Goal: Task Accomplishment & Management: Manage account settings

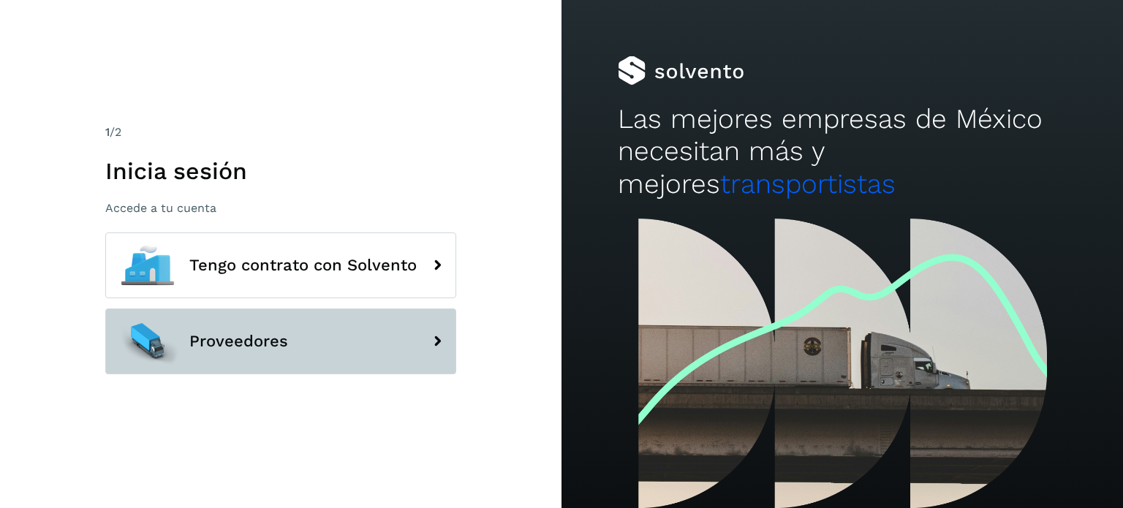
click at [289, 337] on button "Proveedores" at bounding box center [280, 341] width 351 height 66
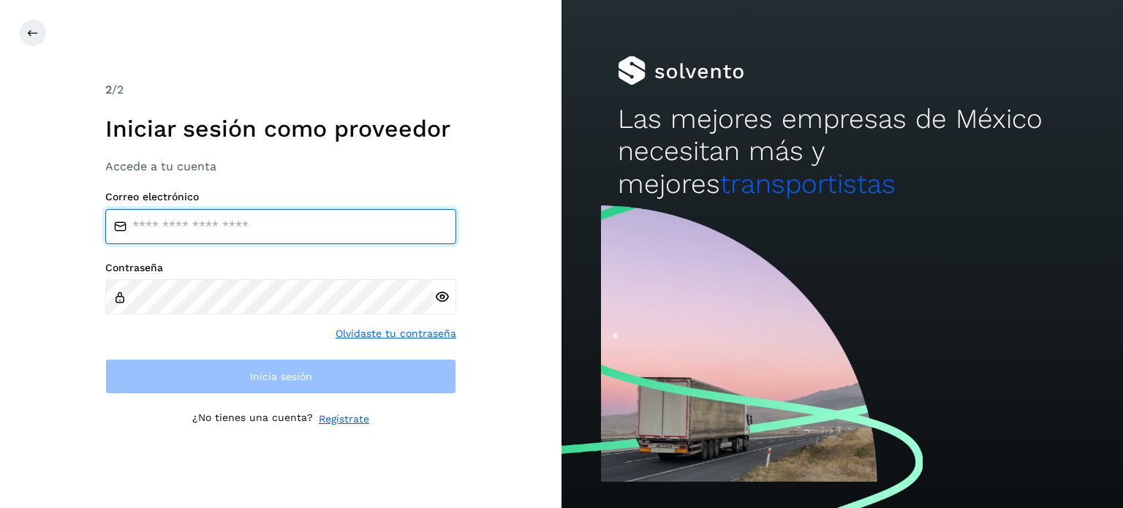
click at [232, 237] on input "email" at bounding box center [280, 226] width 351 height 35
type input "**********"
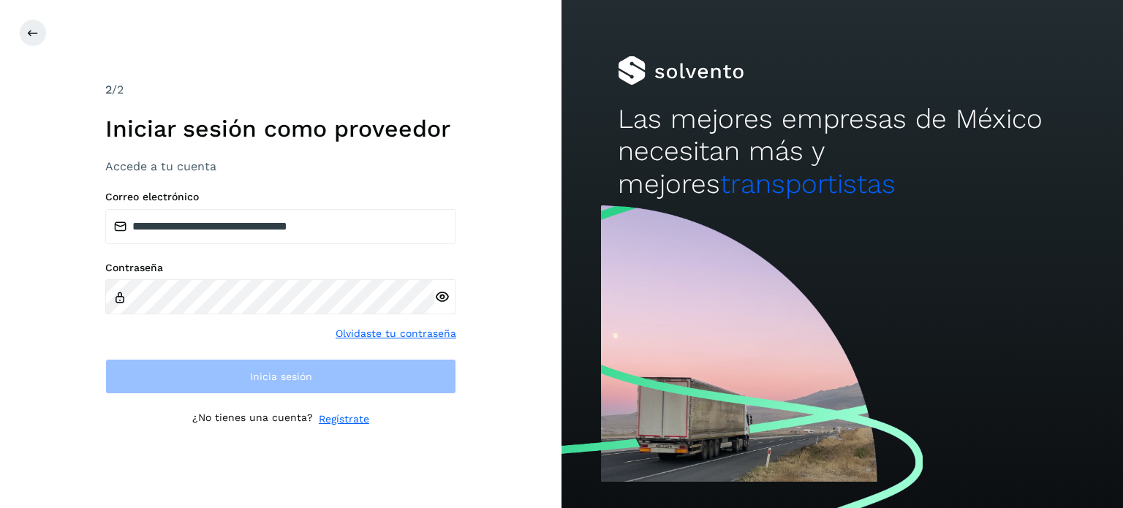
click at [208, 316] on div "Contraseña Olvidaste tu contraseña" at bounding box center [280, 302] width 351 height 80
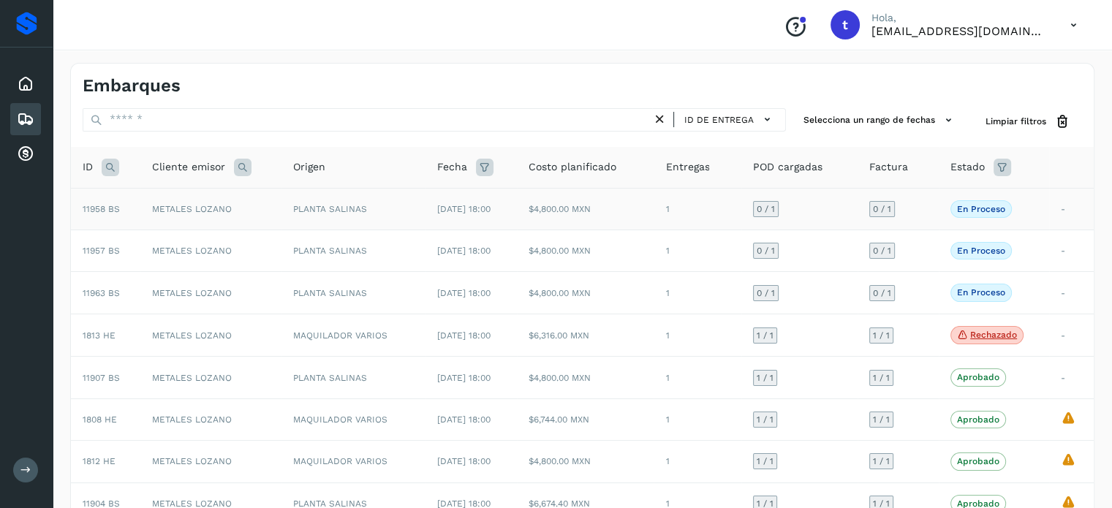
click at [425, 216] on td "[DATE] 18:00" at bounding box center [470, 209] width 91 height 42
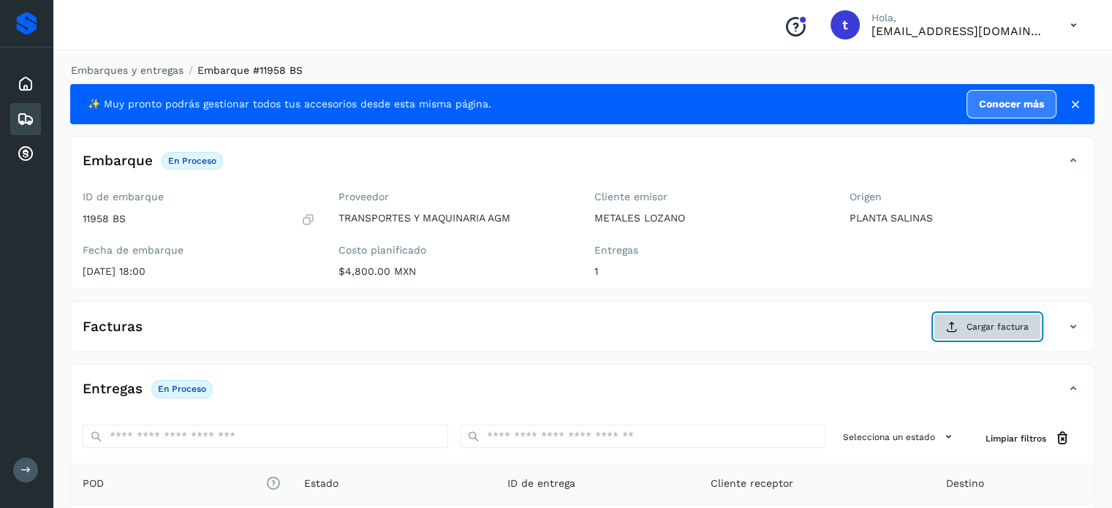
click at [977, 324] on span "Cargar factura" at bounding box center [997, 326] width 62 height 13
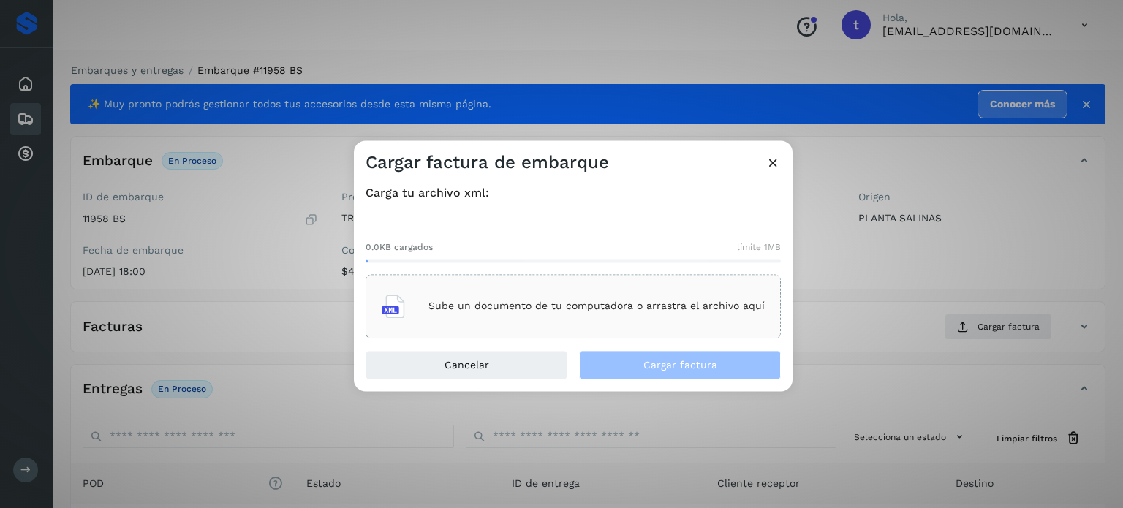
click at [513, 309] on p "Sube un documento de tu computadora o arrastra el archivo aquí" at bounding box center [596, 306] width 336 height 12
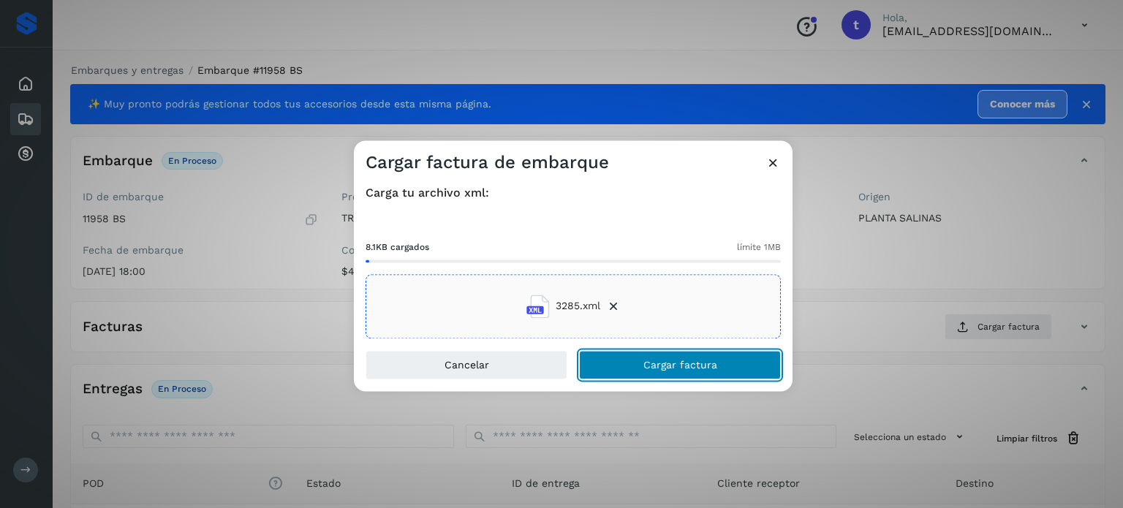
click at [625, 371] on button "Cargar factura" at bounding box center [680, 364] width 202 height 29
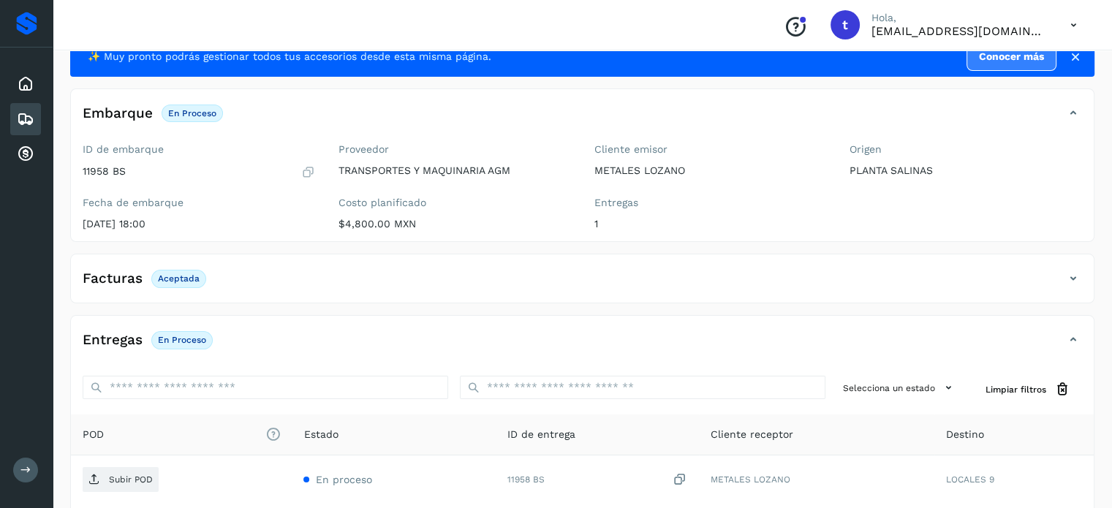
scroll to position [73, 0]
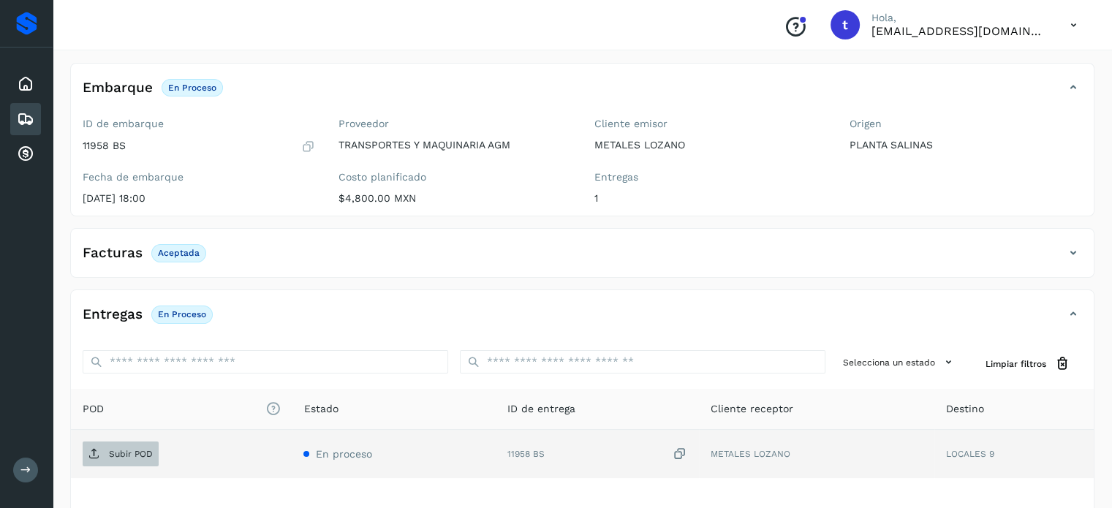
click at [137, 447] on span "Subir POD" at bounding box center [121, 453] width 76 height 23
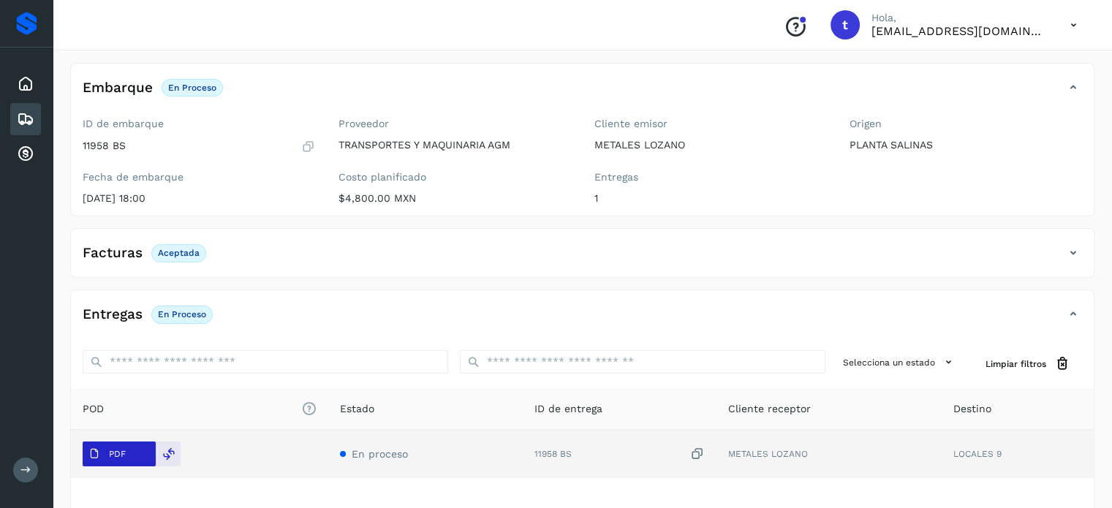
click at [132, 460] on button "PDF" at bounding box center [119, 454] width 73 height 25
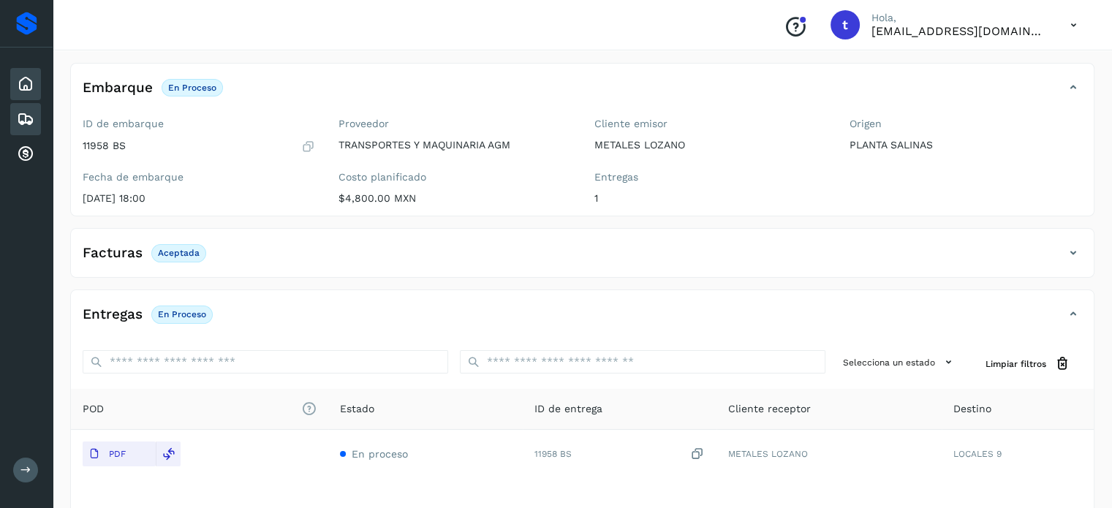
click at [27, 84] on icon at bounding box center [26, 84] width 18 height 18
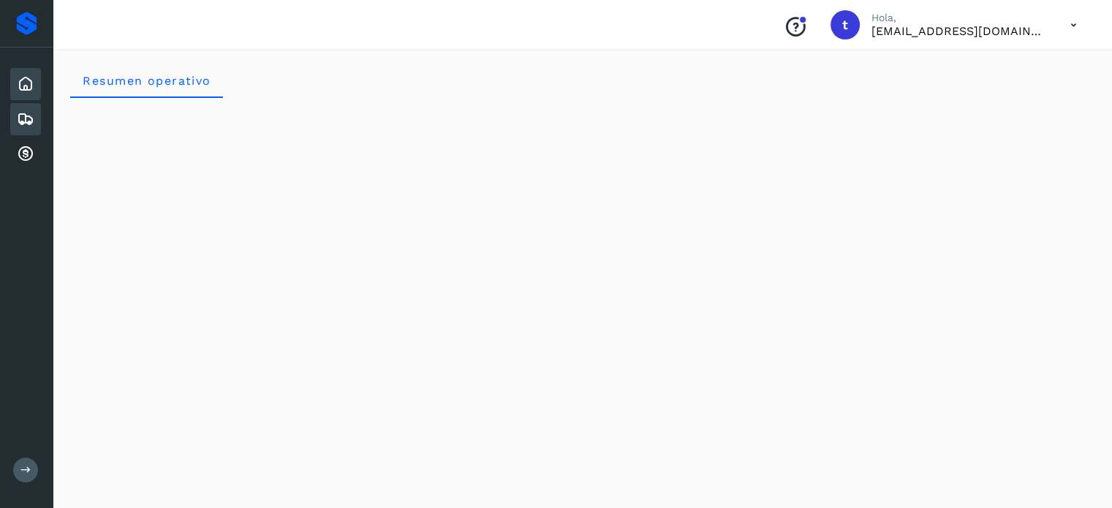
click at [26, 113] on icon at bounding box center [26, 119] width 18 height 18
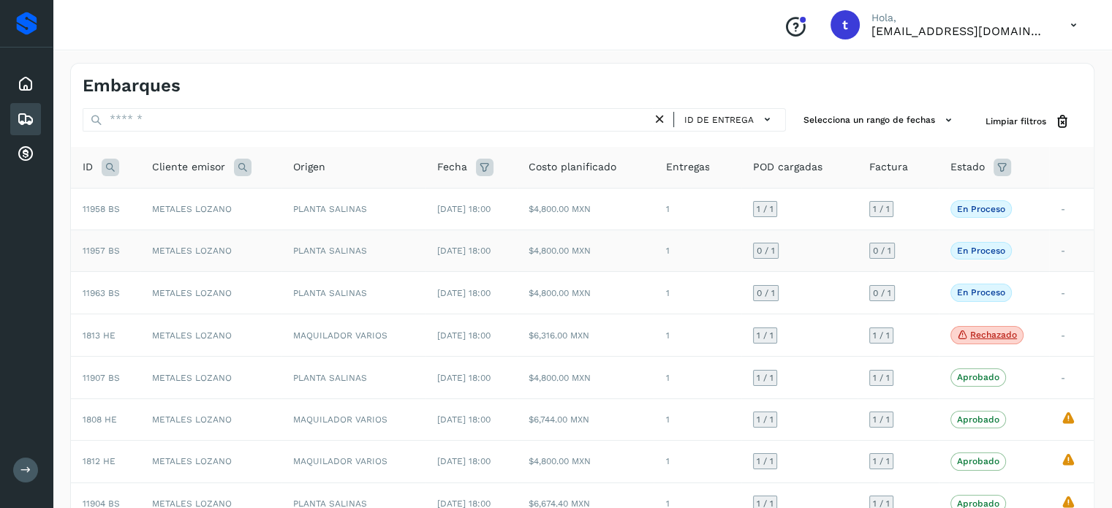
click at [390, 260] on td "PLANTA SALINAS" at bounding box center [353, 251] width 144 height 42
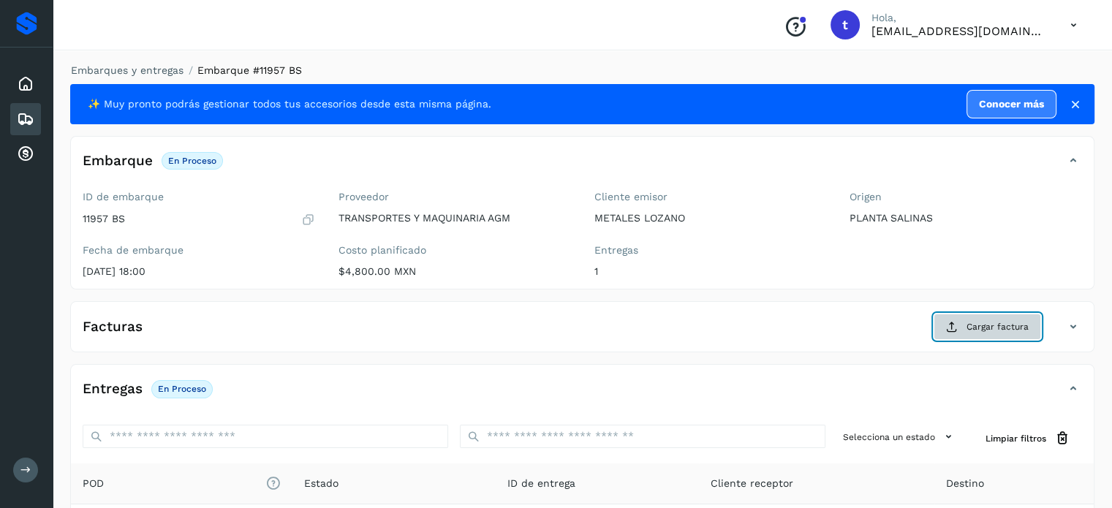
click at [984, 317] on button "Cargar factura" at bounding box center [987, 327] width 107 height 26
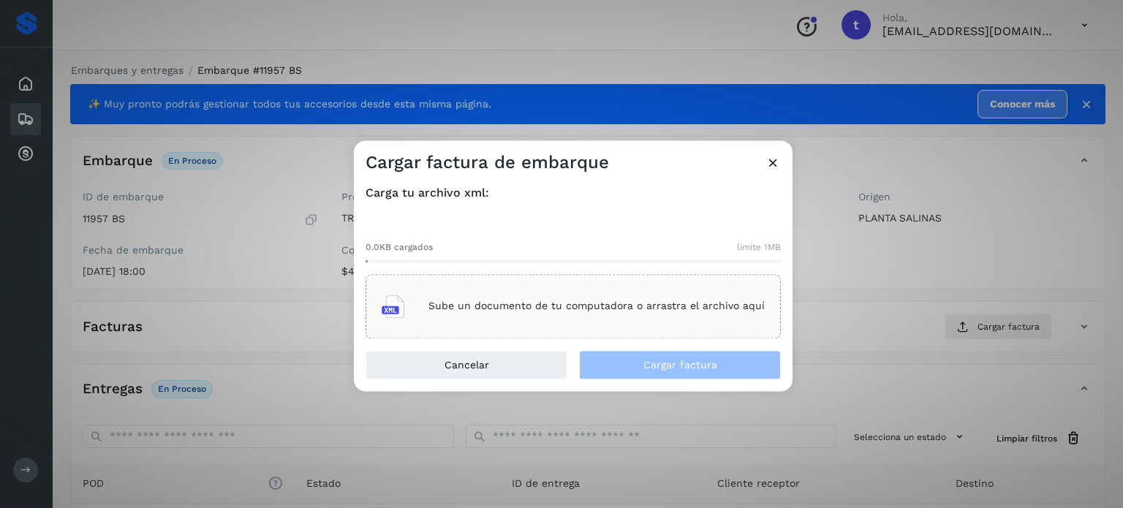
click at [694, 331] on div "Sube un documento de tu computadora o arrastra el archivo aquí" at bounding box center [573, 306] width 415 height 64
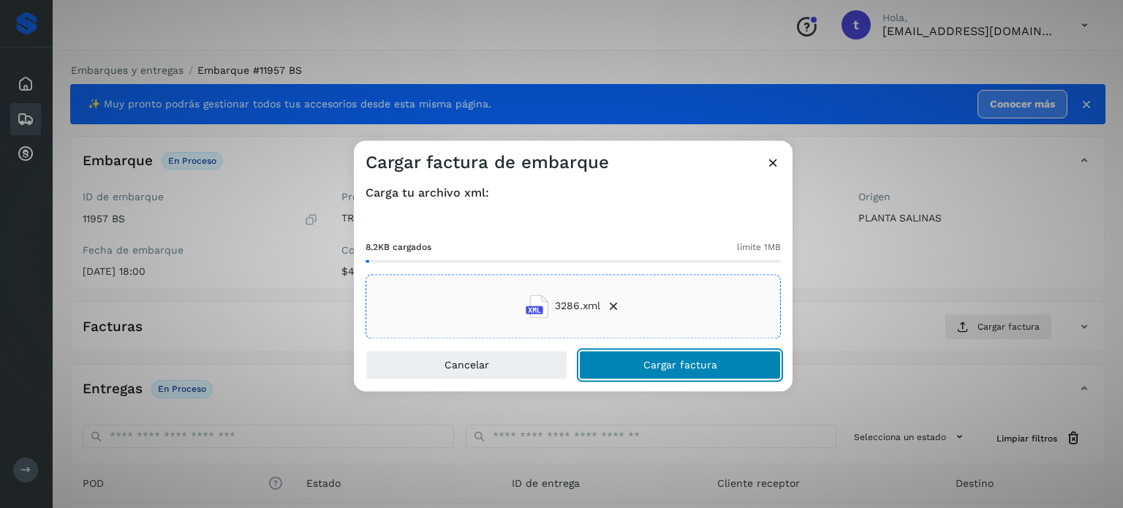
click at [642, 376] on button "Cargar factura" at bounding box center [680, 364] width 202 height 29
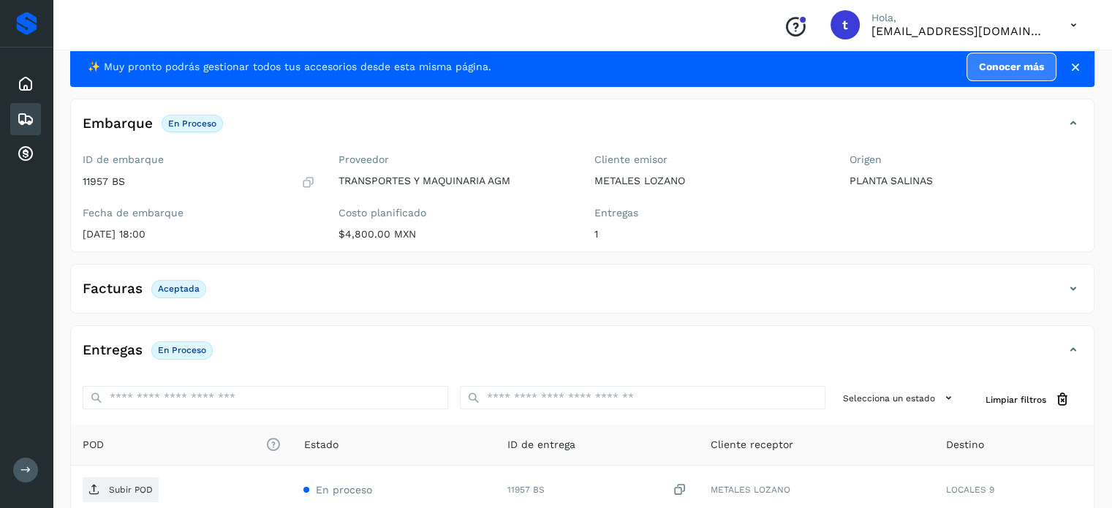
scroll to position [73, 0]
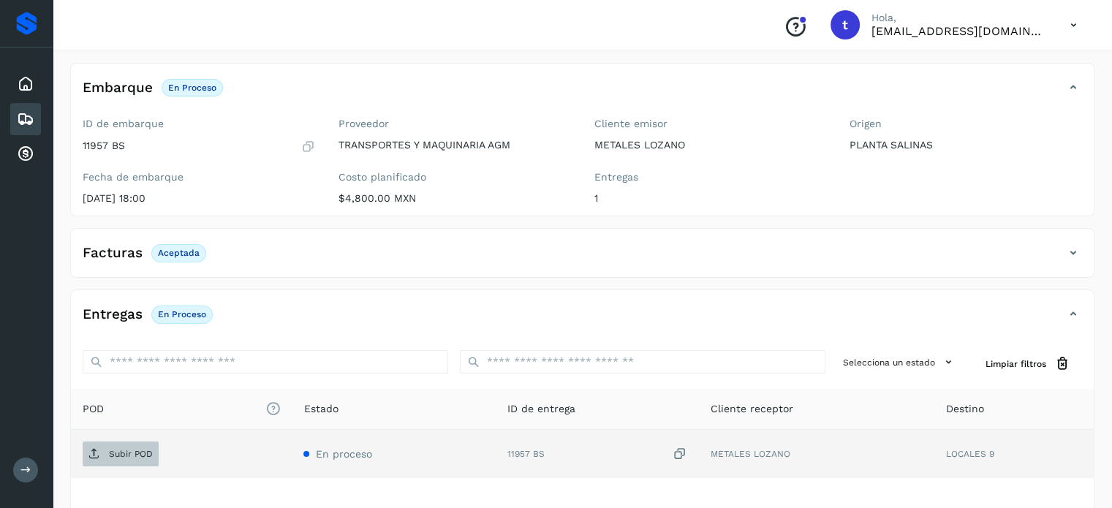
click at [121, 452] on p "Subir POD" at bounding box center [131, 454] width 44 height 10
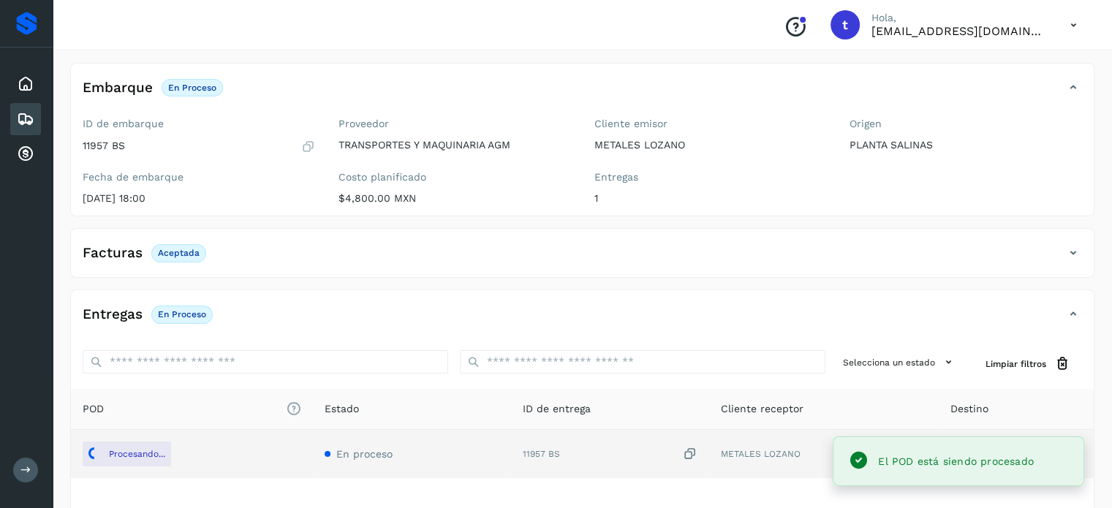
click at [29, 116] on icon at bounding box center [26, 119] width 18 height 18
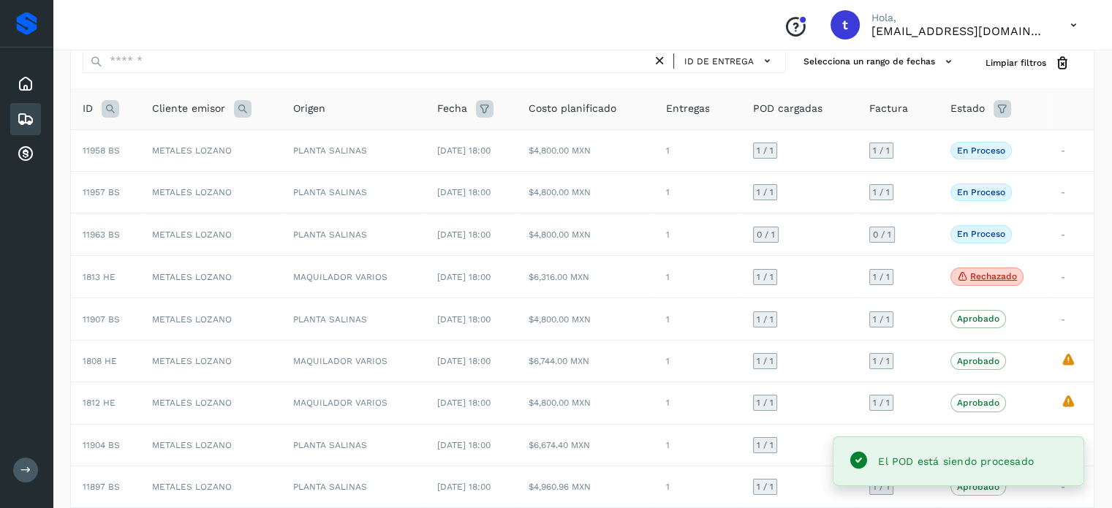
scroll to position [73, 0]
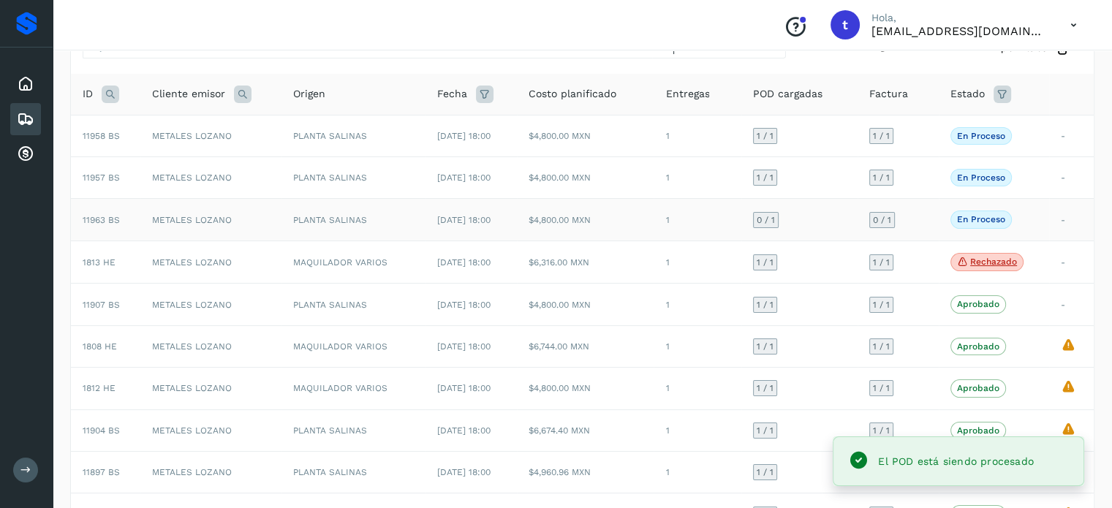
click at [517, 222] on td "[DATE] 18:00" at bounding box center [470, 220] width 91 height 42
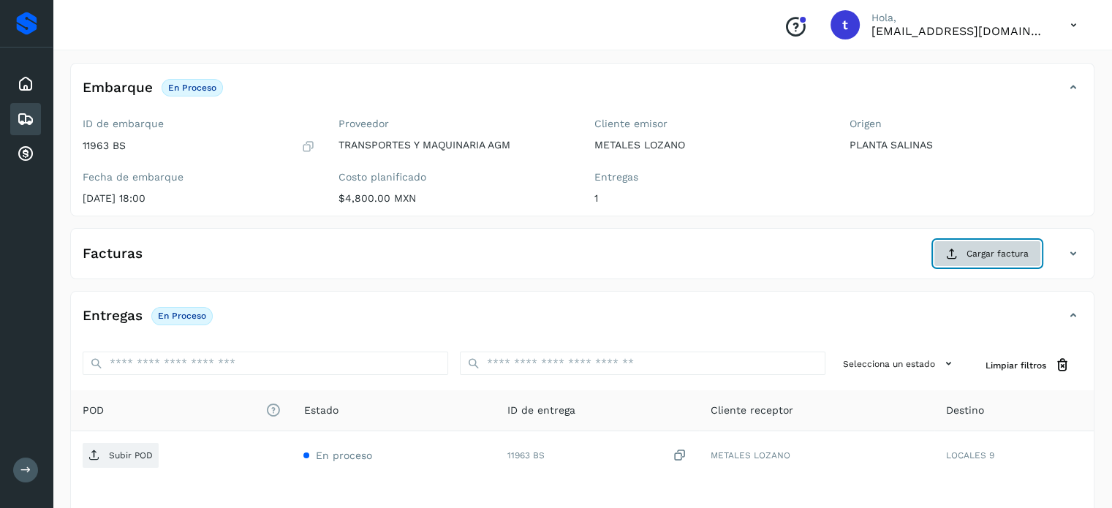
click at [993, 255] on span "Cargar factura" at bounding box center [997, 253] width 62 height 13
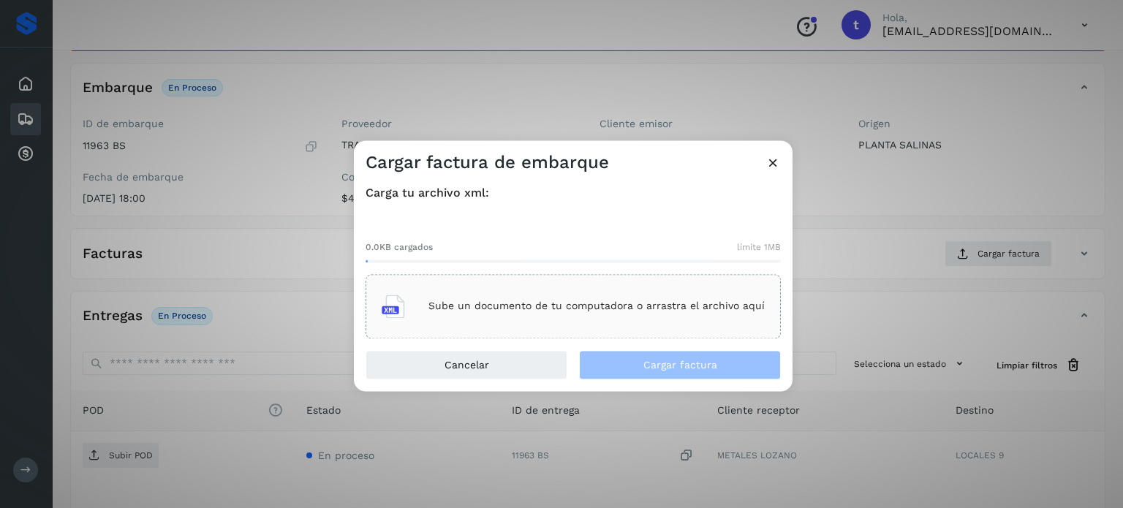
click at [617, 318] on div "Sube un documento de tu computadora o arrastra el archivo aquí" at bounding box center [573, 306] width 383 height 39
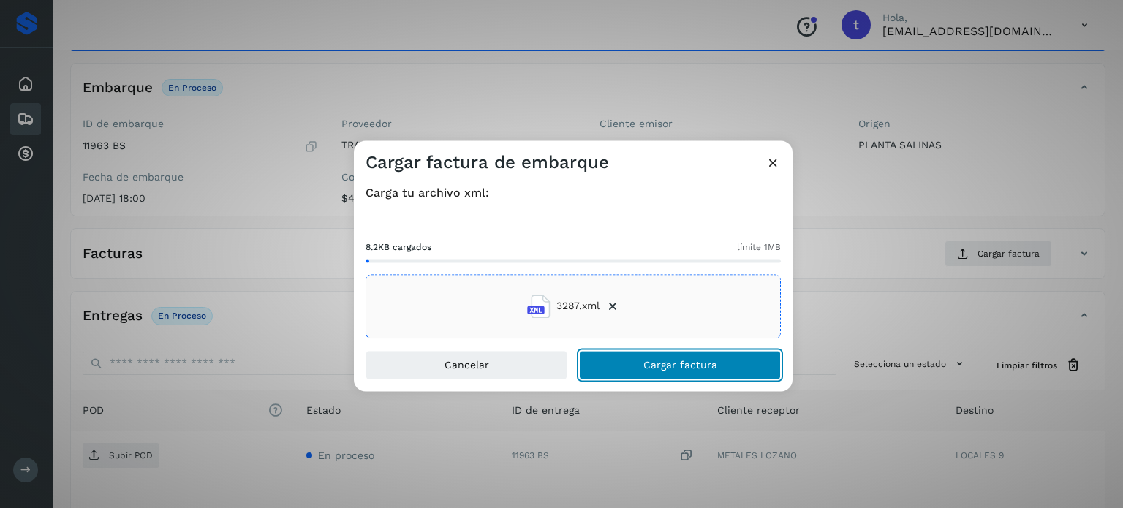
click at [658, 360] on span "Cargar factura" at bounding box center [680, 365] width 74 height 10
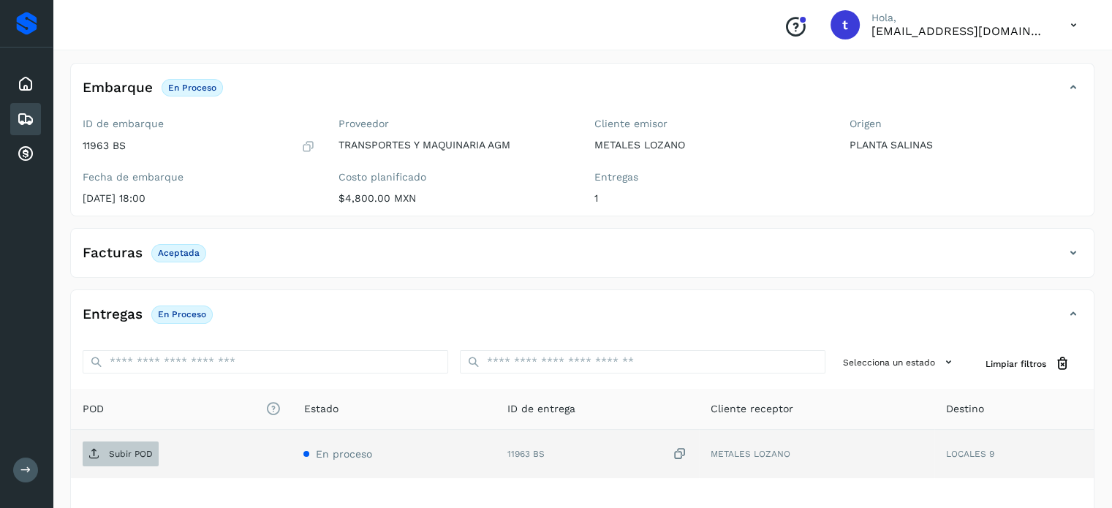
click at [104, 450] on span "Subir POD" at bounding box center [121, 453] width 76 height 23
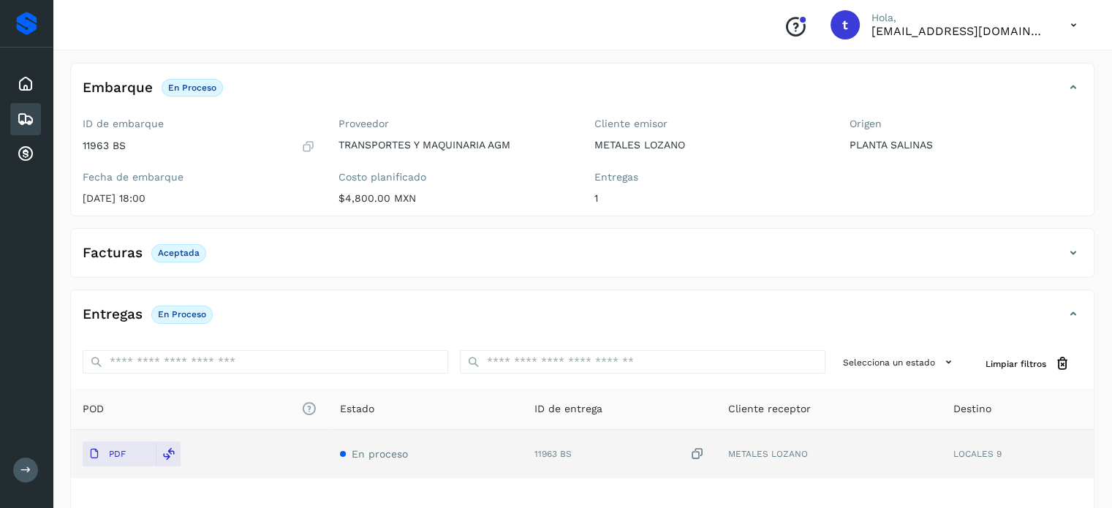
click at [30, 124] on icon at bounding box center [26, 119] width 18 height 18
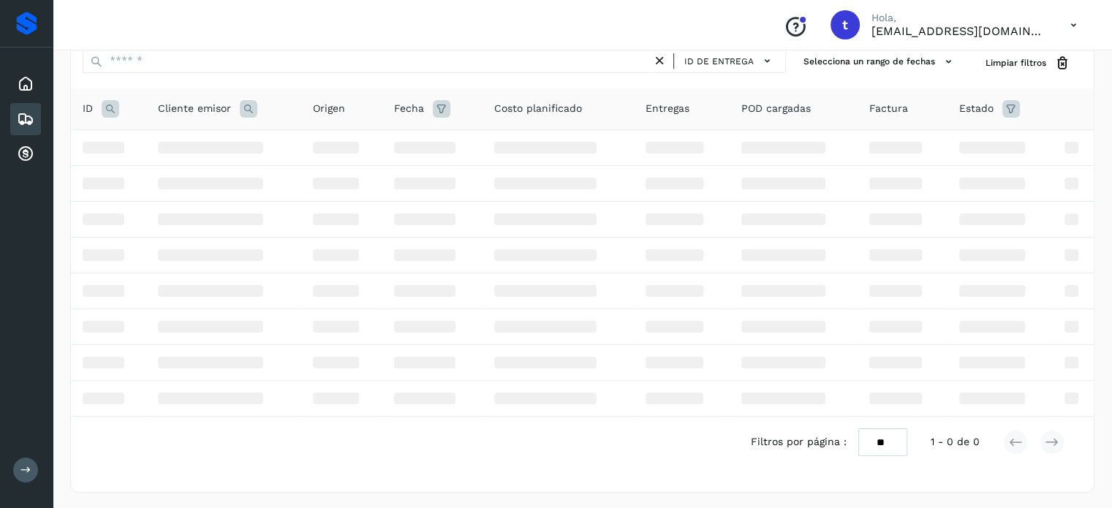
scroll to position [73, 0]
